Goal: Transaction & Acquisition: Book appointment/travel/reservation

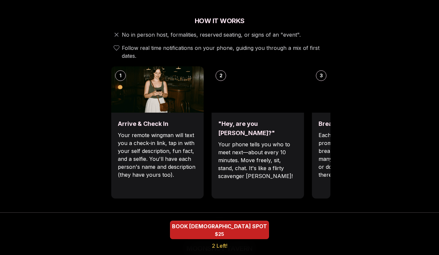
scroll to position [238, 0]
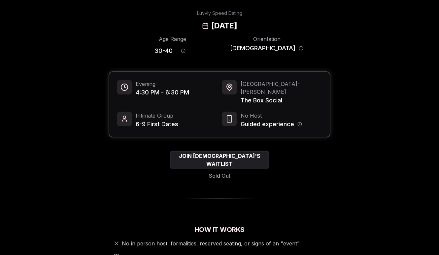
scroll to position [25, 0]
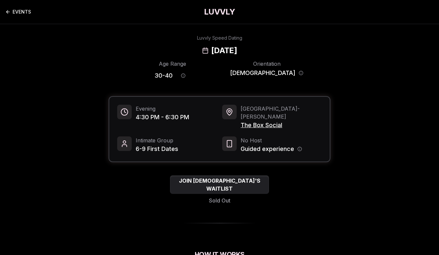
click at [16, 12] on link "EVENTS" at bounding box center [18, 11] width 26 height 13
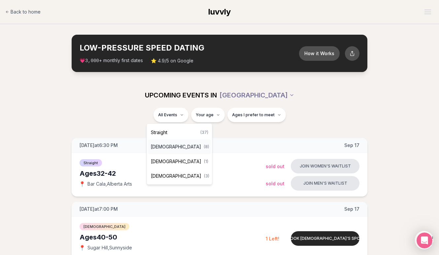
click at [177, 143] on div "Queer Women ( 8 )" at bounding box center [179, 146] width 63 height 15
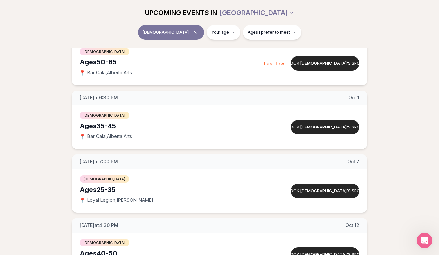
scroll to position [239, 0]
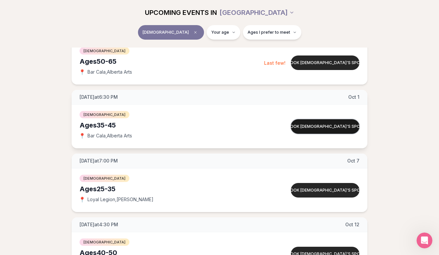
click at [350, 127] on button "Book queer women's spot" at bounding box center [325, 126] width 69 height 15
